Goal: Task Accomplishment & Management: Manage account settings

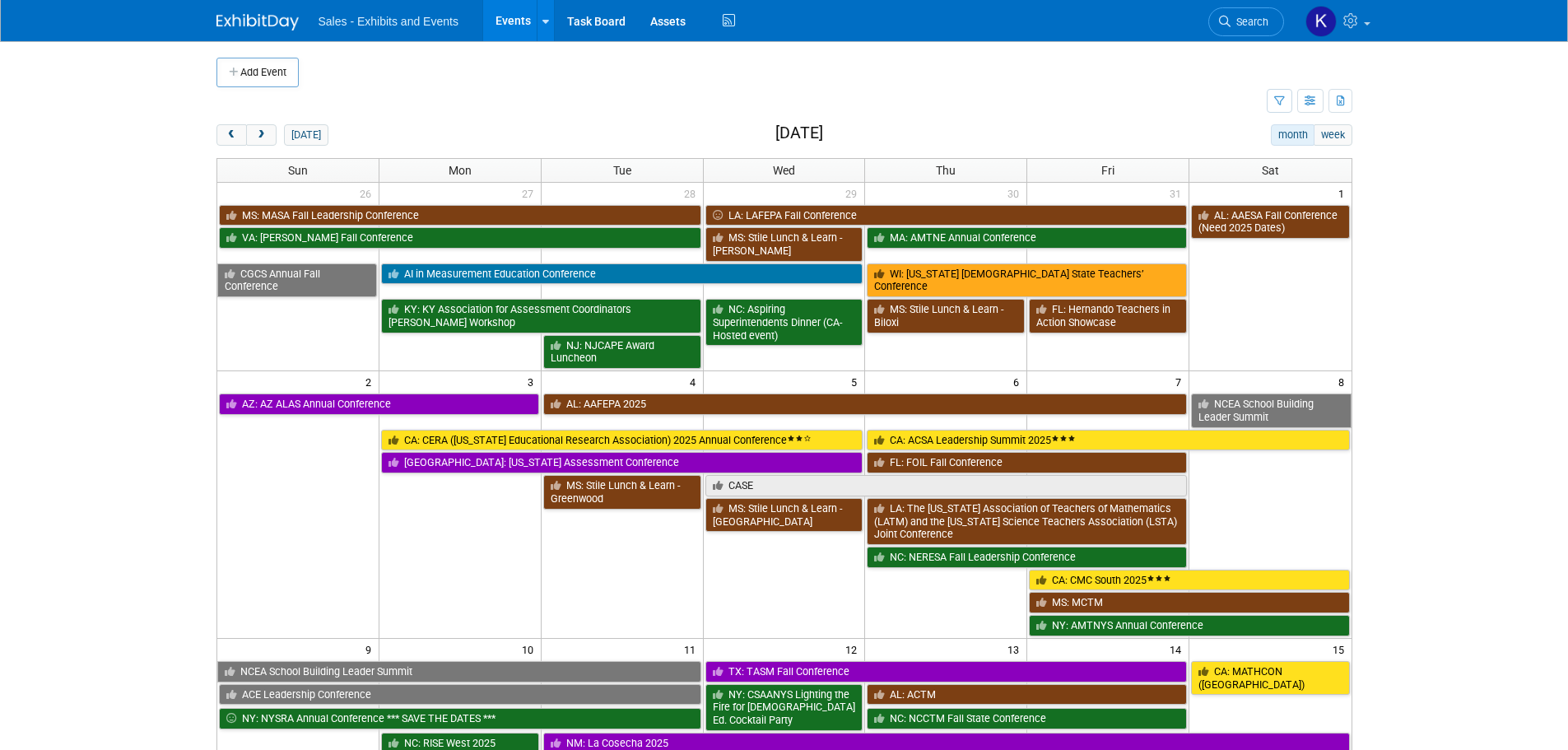
drag, startPoint x: 235, startPoint y: 134, endPoint x: 305, endPoint y: 148, distance: 71.4
click at [235, 134] on span "prev" at bounding box center [232, 135] width 13 height 11
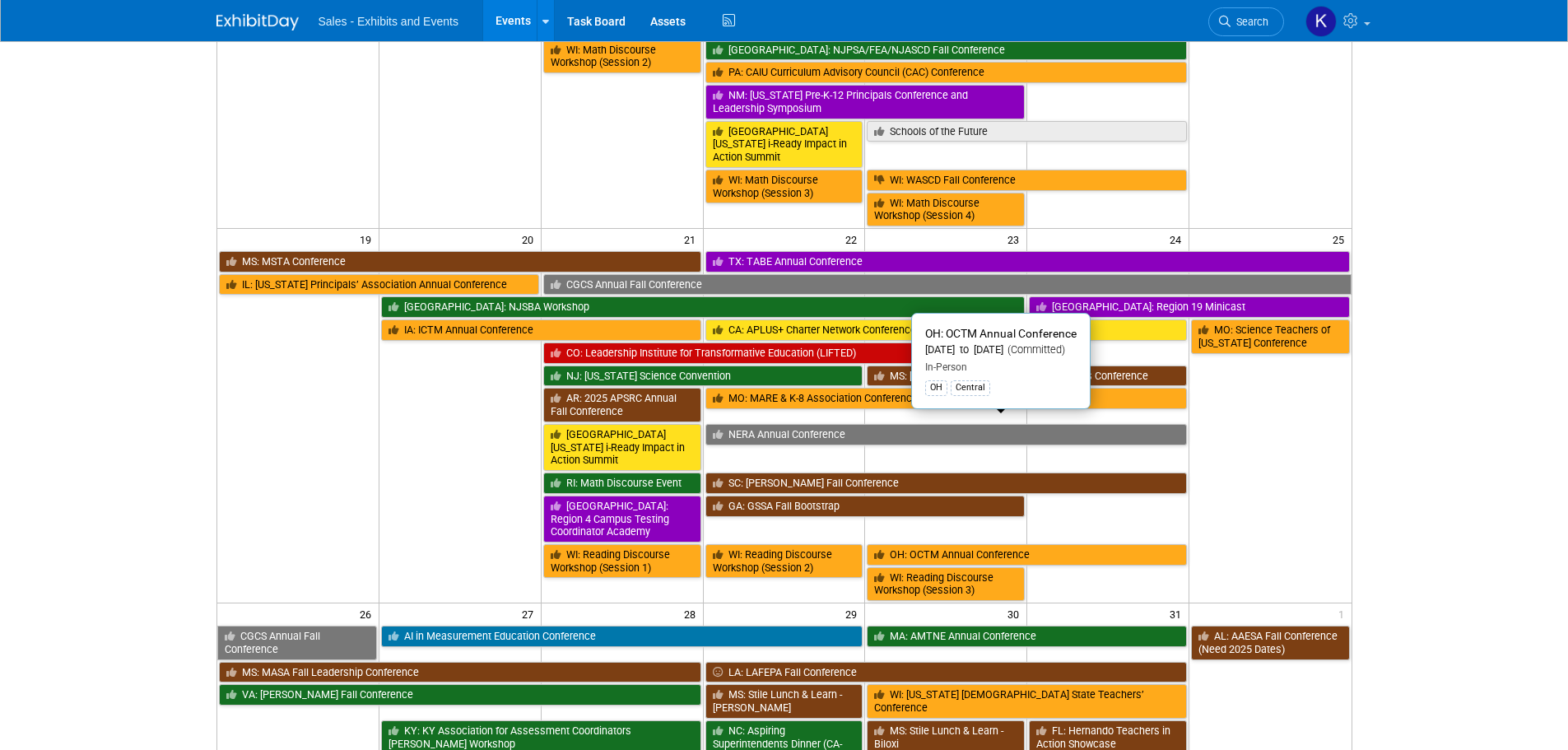
scroll to position [805, 0]
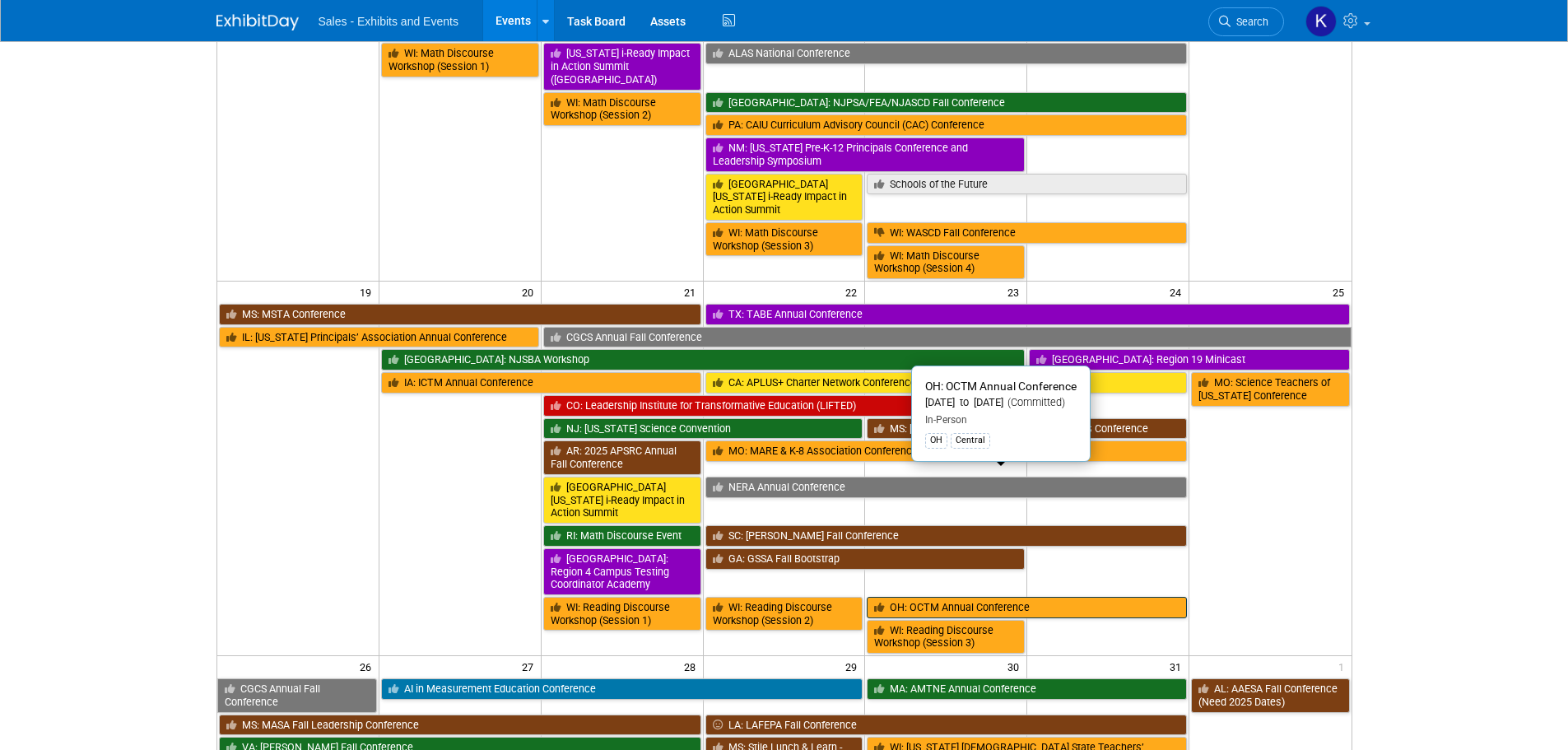
click at [935, 597] on link "OH: OCTM Annual Conference" at bounding box center [1026, 607] width 321 height 22
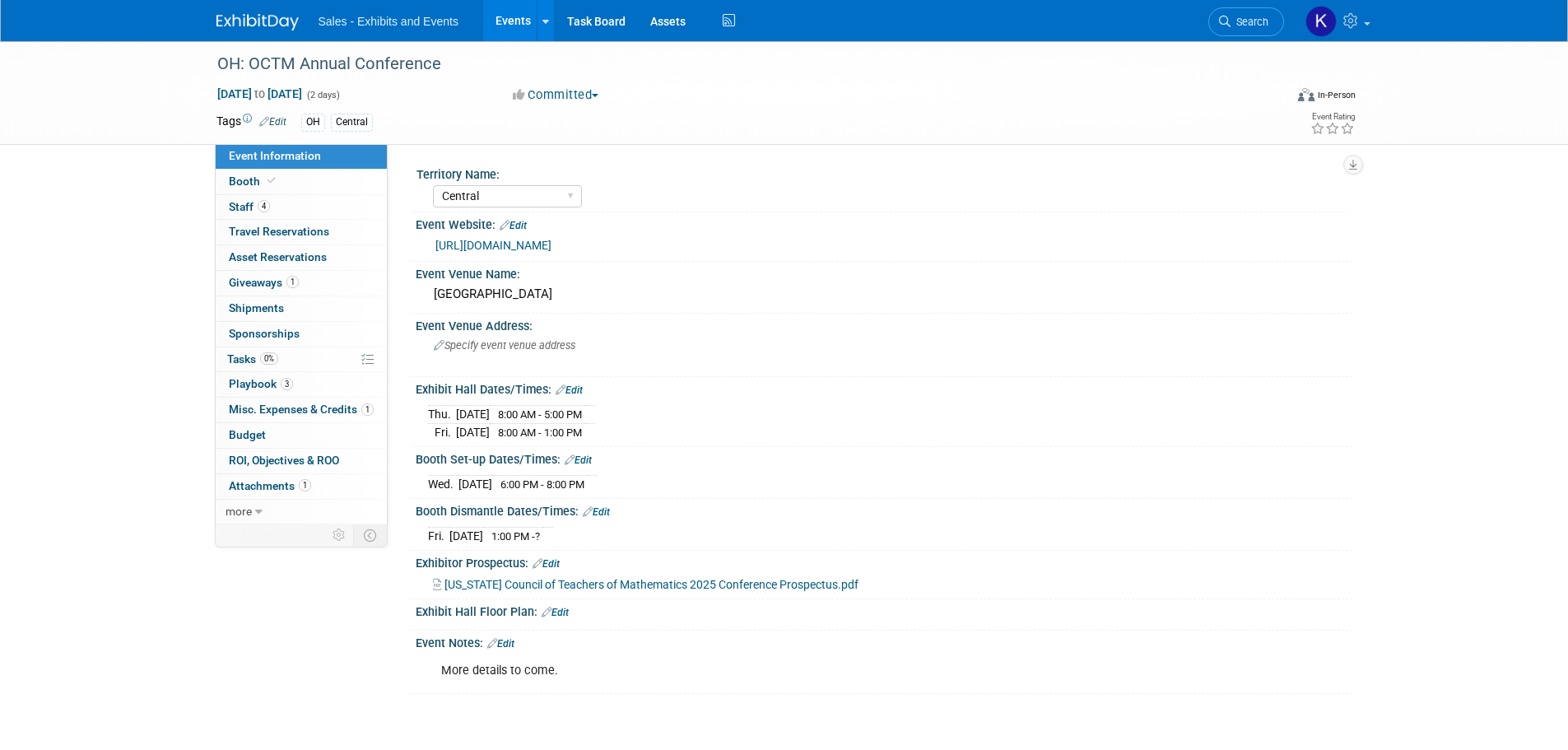
select select "Central"
click at [229, 355] on span "Tasks 0%" at bounding box center [252, 359] width 51 height 14
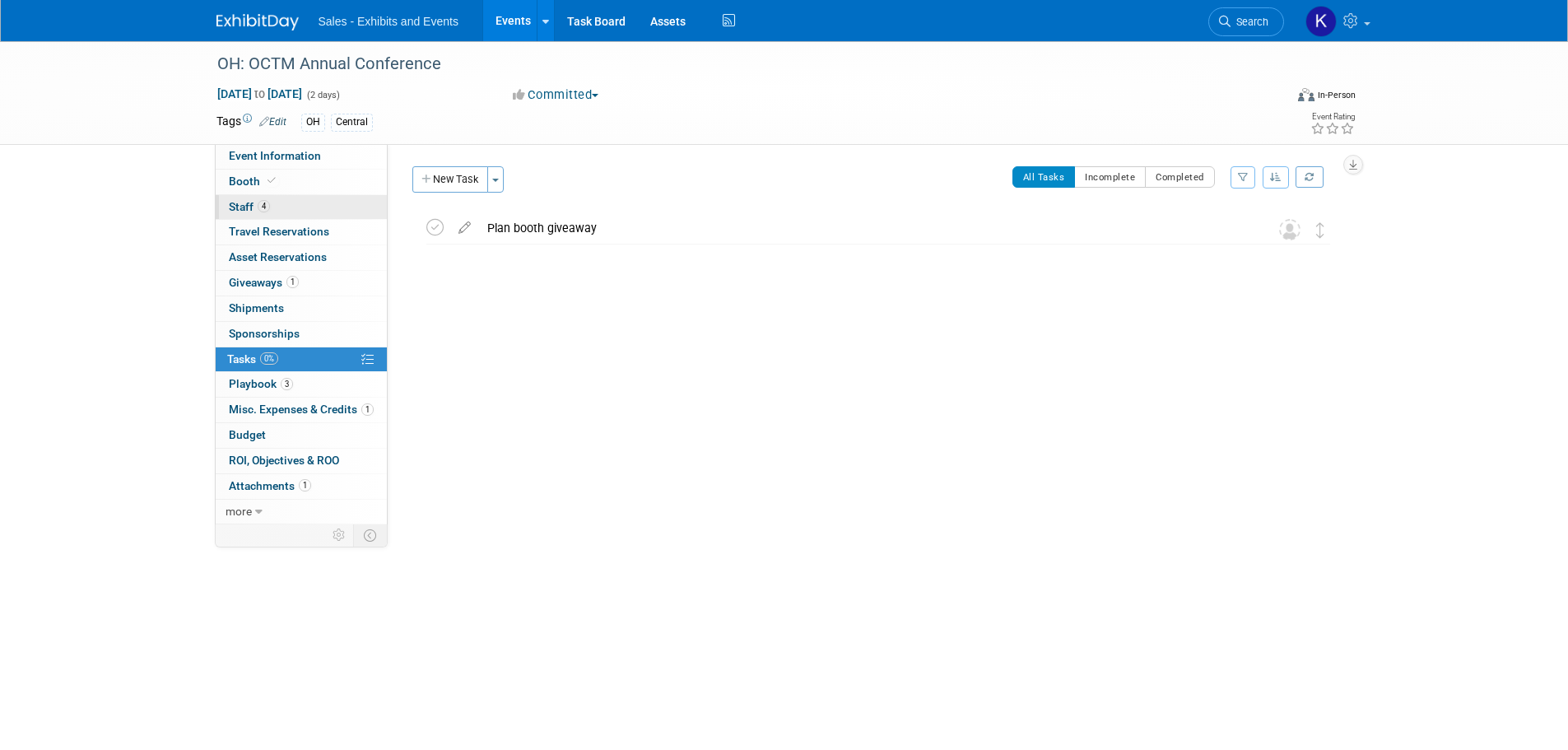
click at [233, 207] on span "Staff 4" at bounding box center [249, 206] width 41 height 14
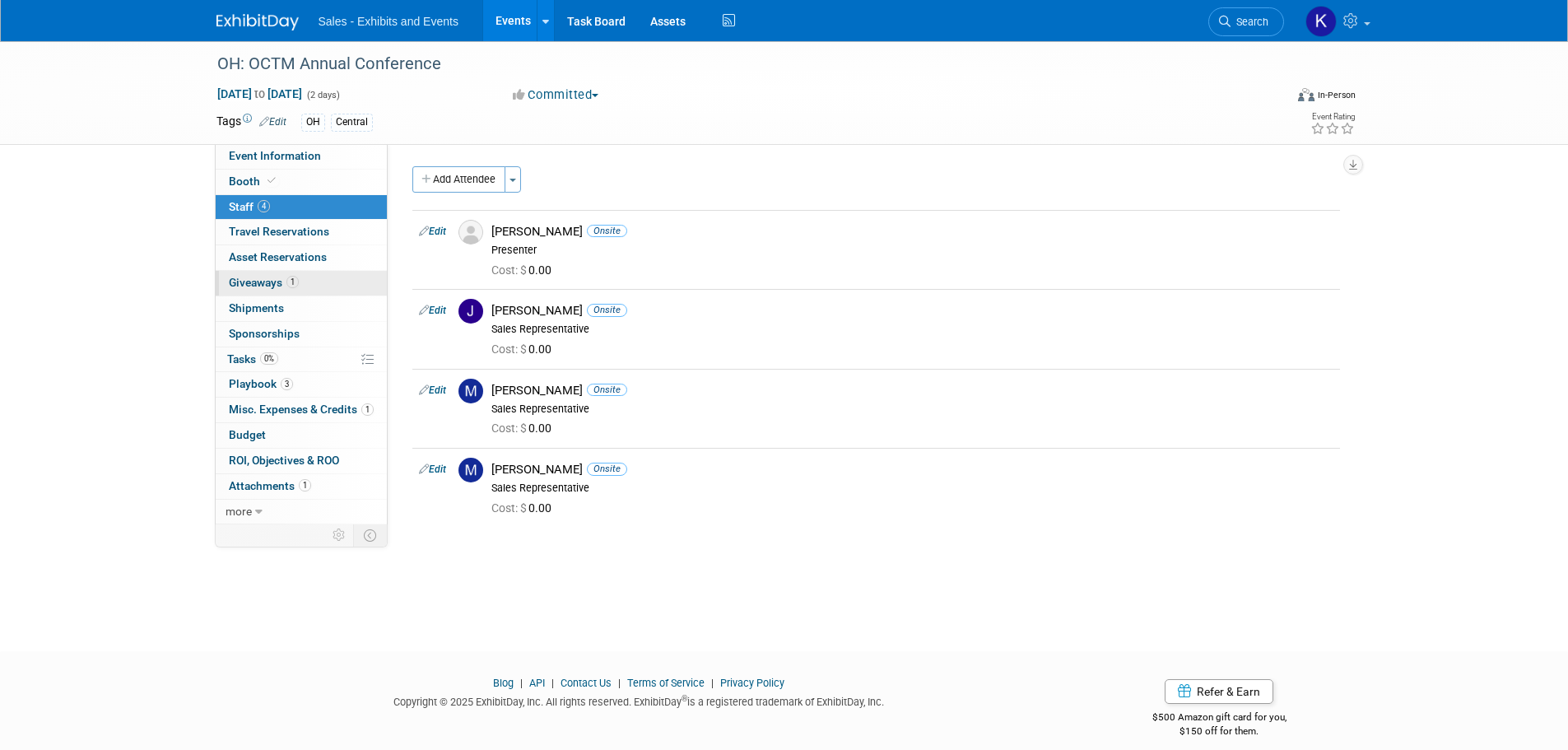
click at [251, 282] on span "Giveaways 1" at bounding box center [263, 282] width 70 height 14
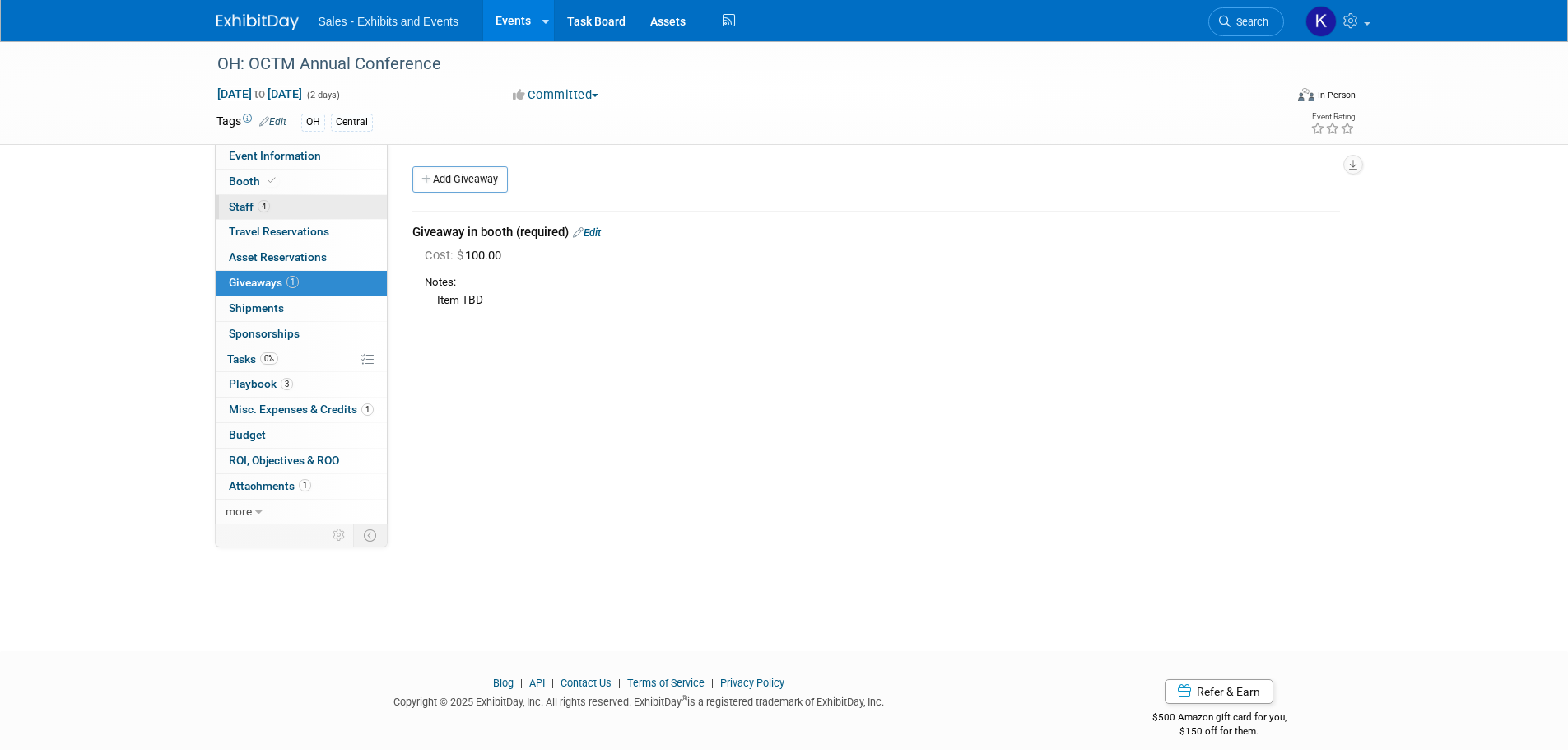
click at [241, 207] on span "Staff 4" at bounding box center [249, 206] width 41 height 14
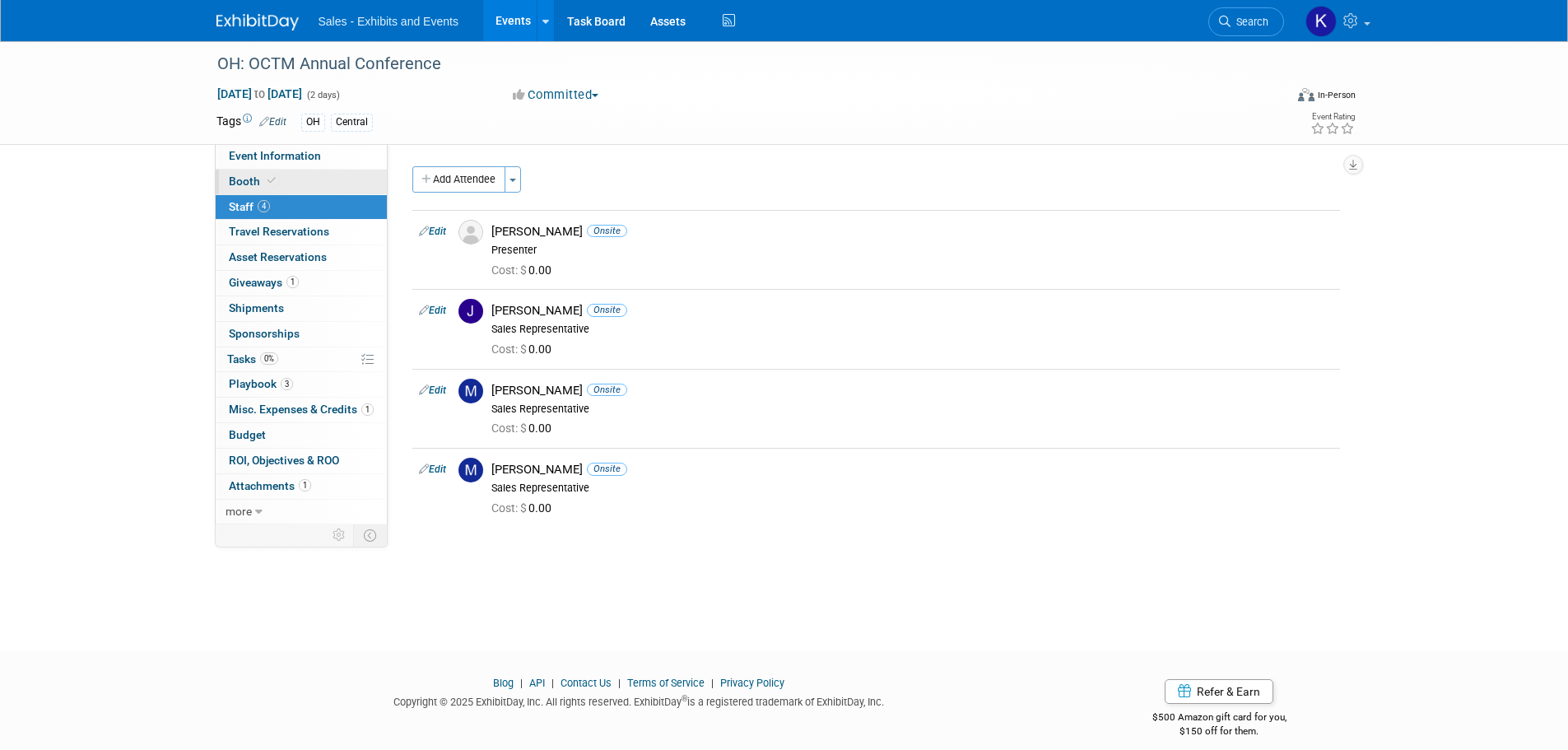
click at [238, 178] on span "Booth" at bounding box center [253, 181] width 50 height 14
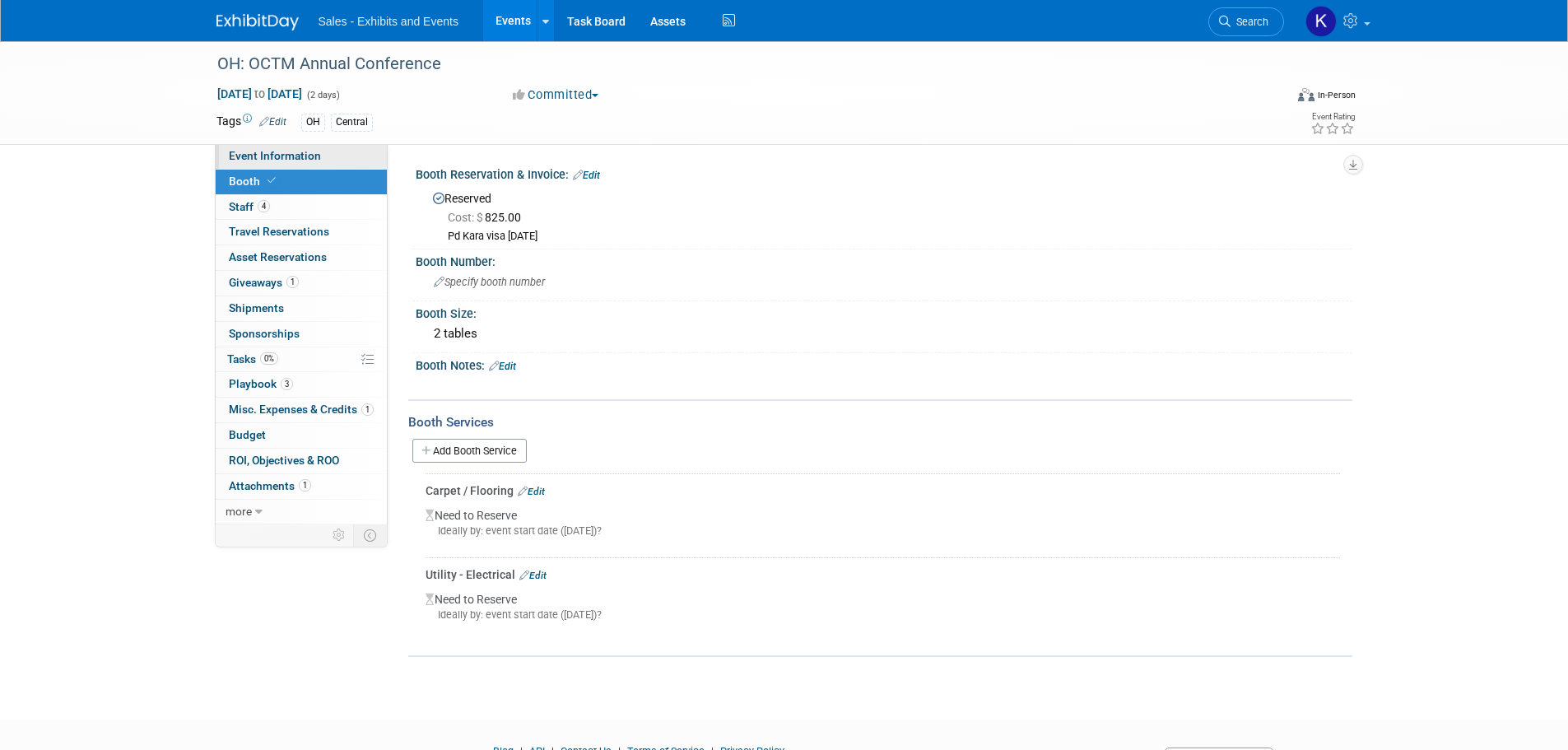
click at [253, 148] on link "Event Information" at bounding box center [301, 156] width 172 height 25
select select "Central"
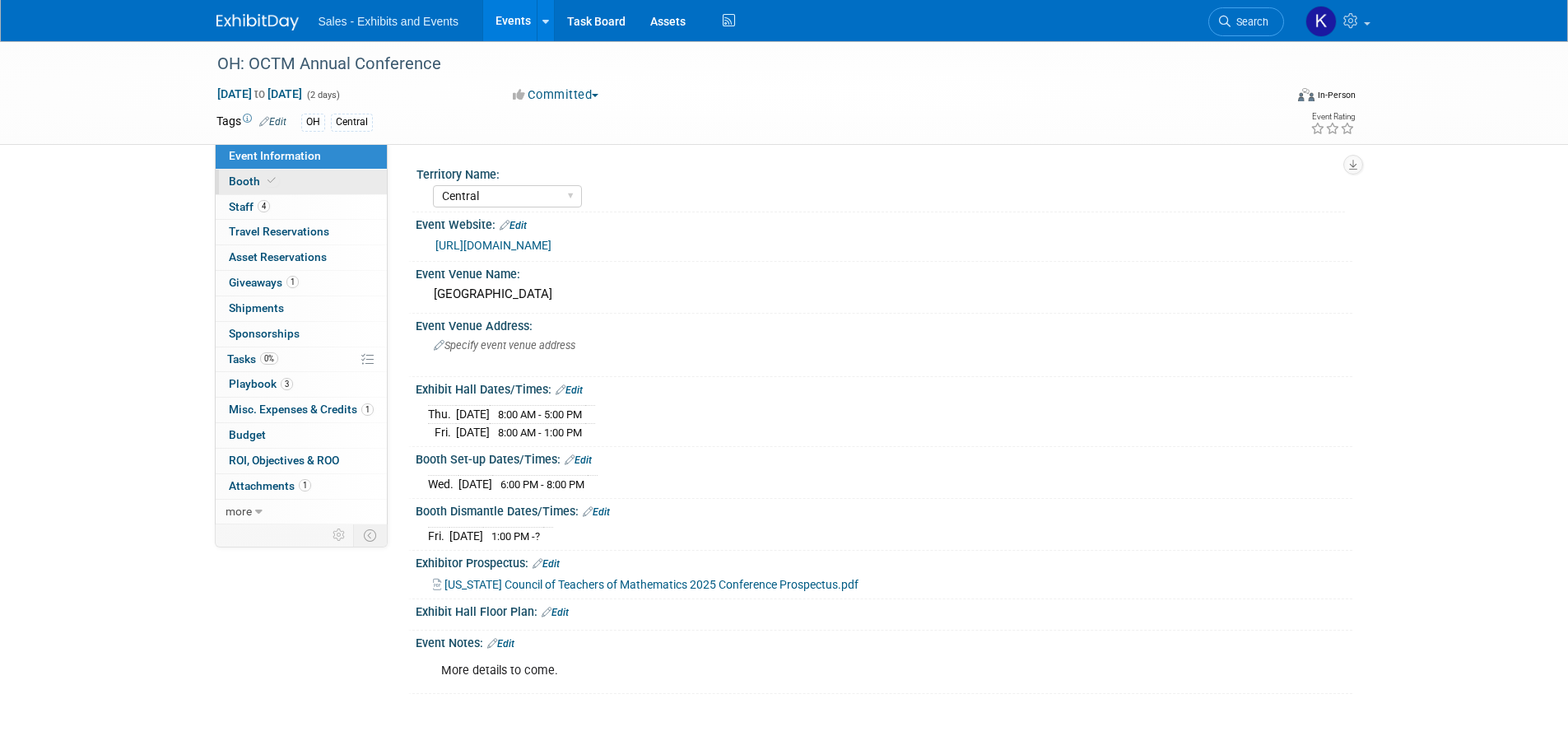
click at [248, 182] on span "Booth" at bounding box center [253, 181] width 50 height 14
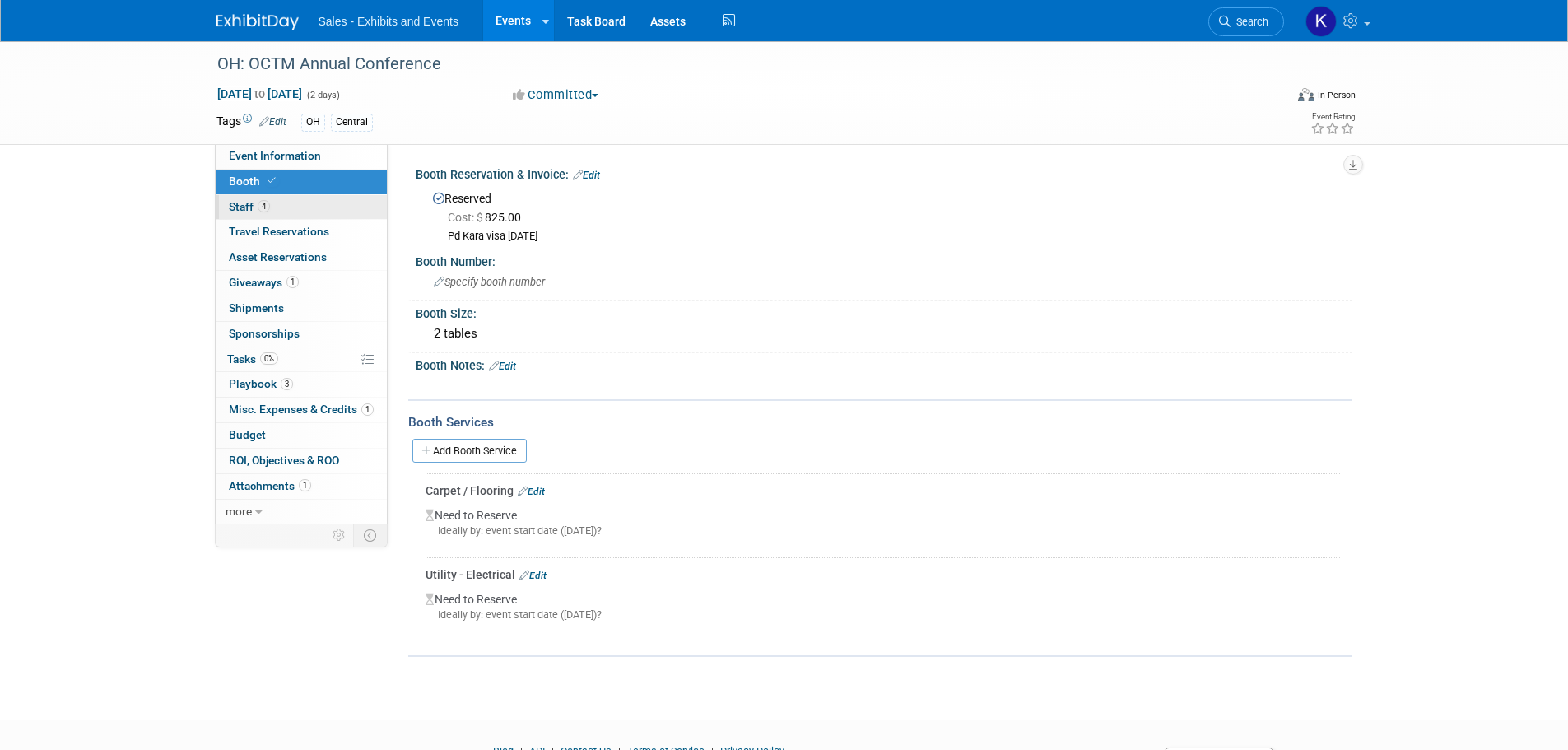
drag, startPoint x: 238, startPoint y: 202, endPoint x: 281, endPoint y: 208, distance: 43.4
click at [238, 203] on span "Staff 4" at bounding box center [249, 206] width 41 height 14
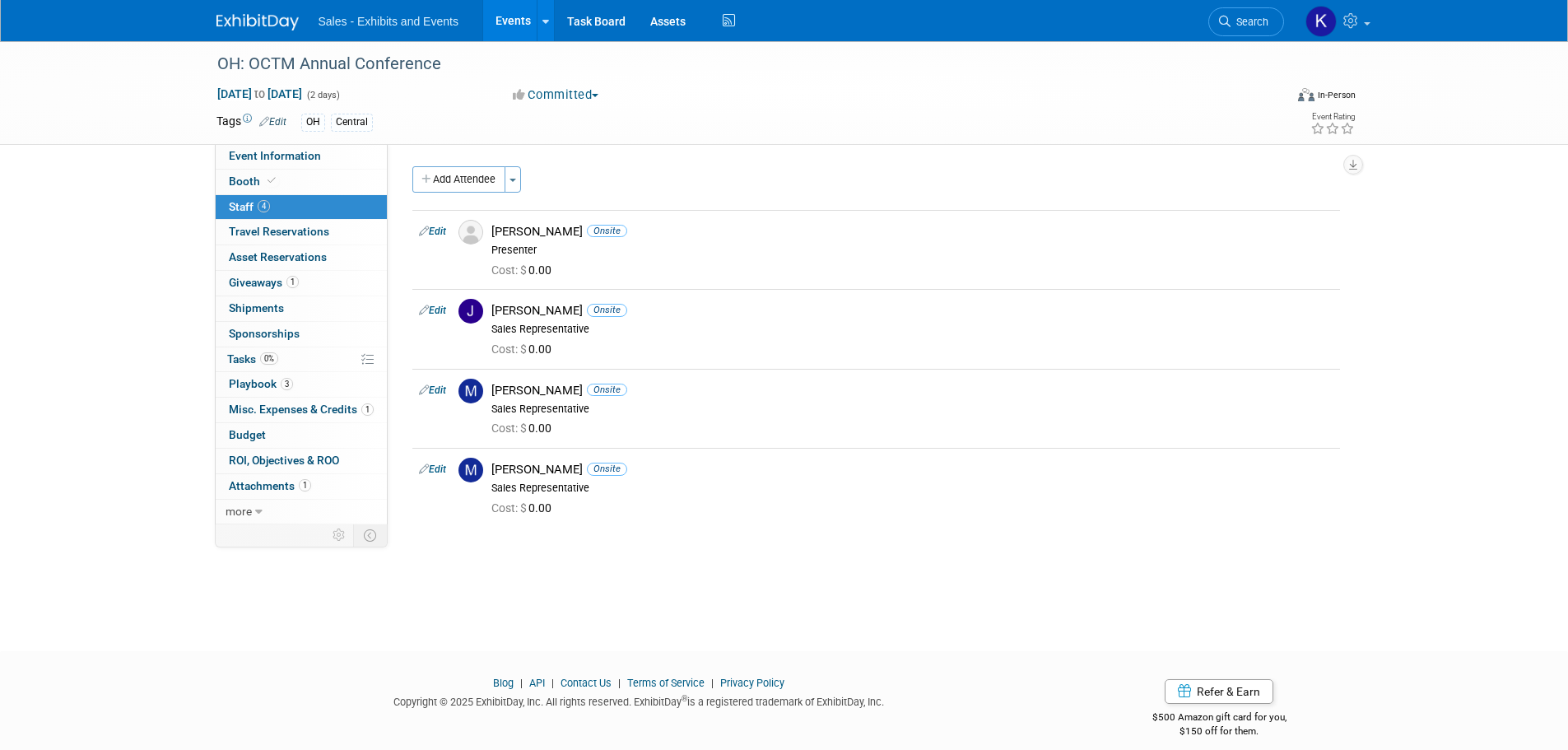
drag, startPoint x: 256, startPoint y: 20, endPoint x: 271, endPoint y: 32, distance: 19.2
click at [256, 20] on img at bounding box center [257, 22] width 83 height 16
